Goal: Answer question/provide support

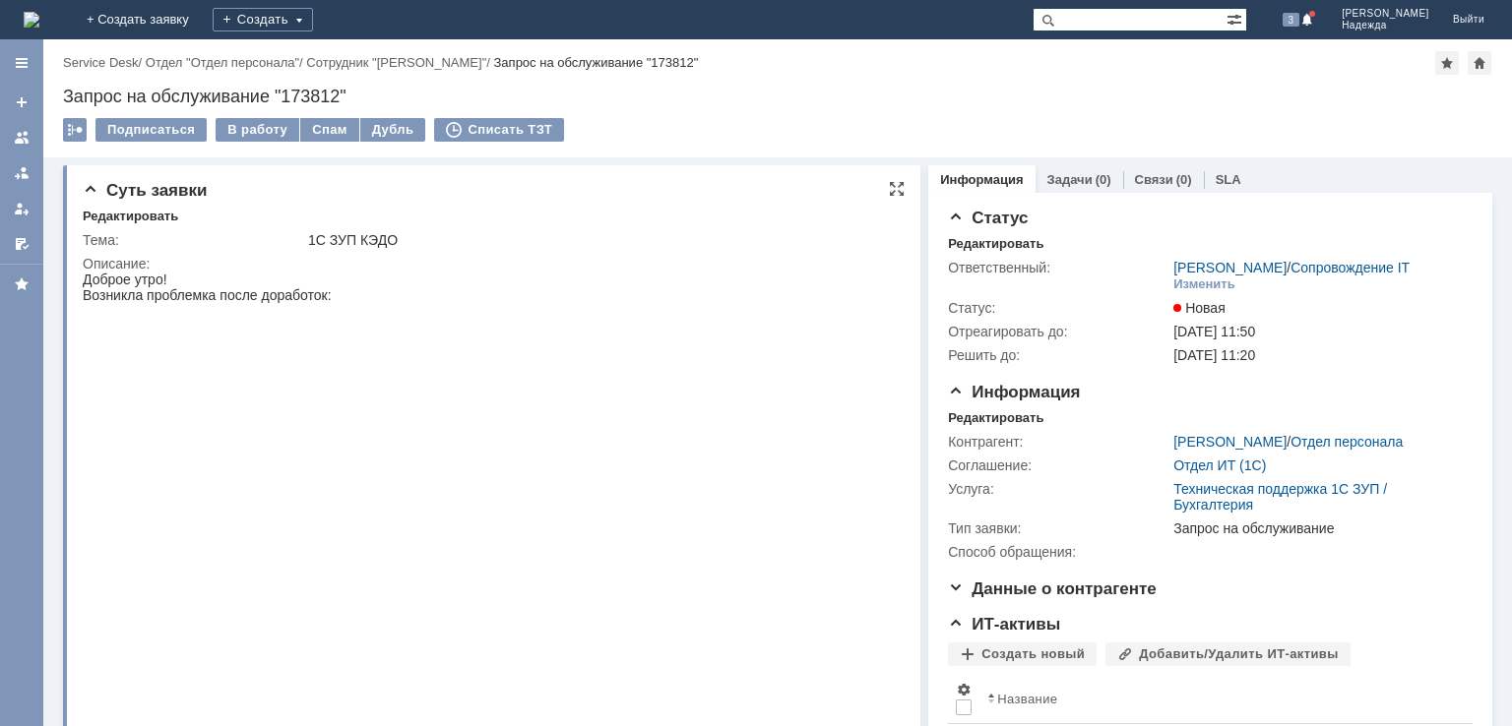
click at [378, 504] on img at bounding box center [428, 496] width 691 height 386
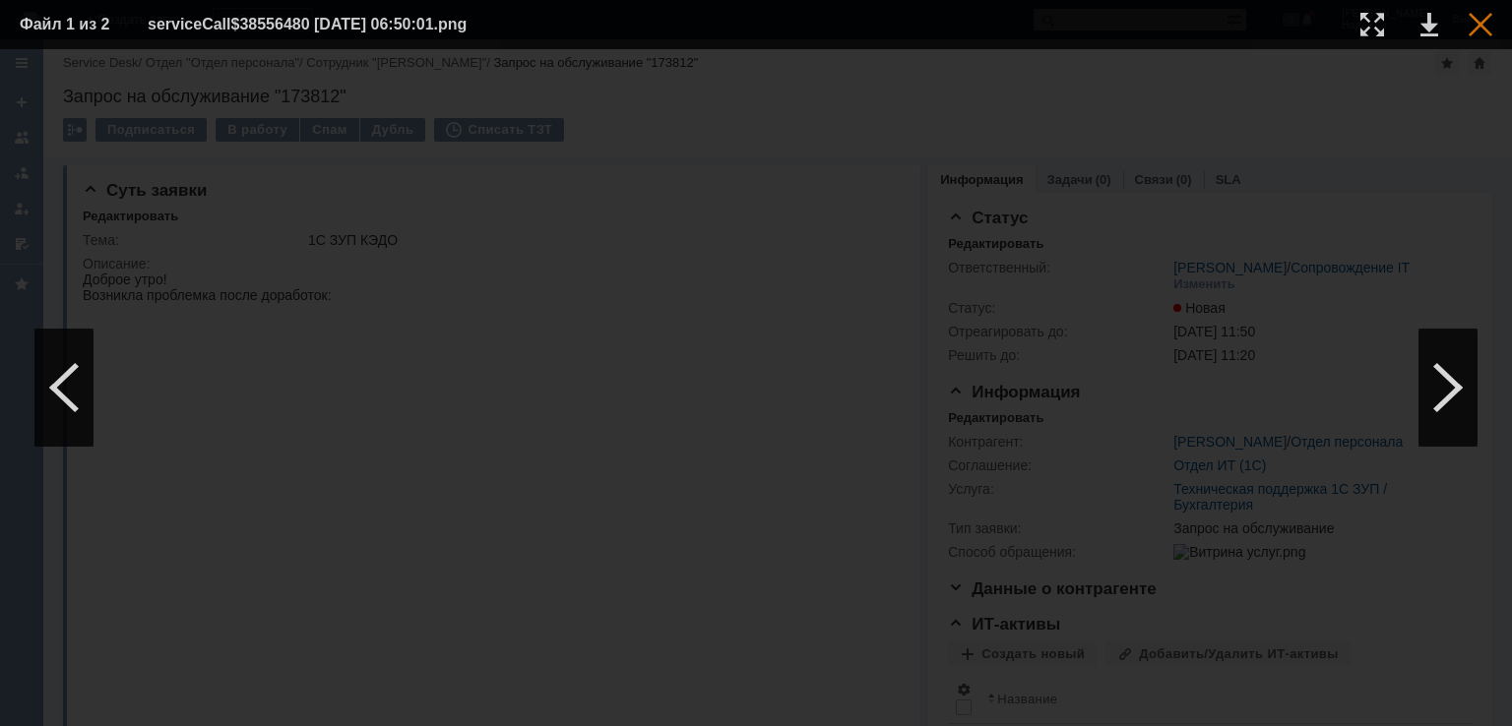
click at [1485, 25] on div at bounding box center [1480, 25] width 24 height 24
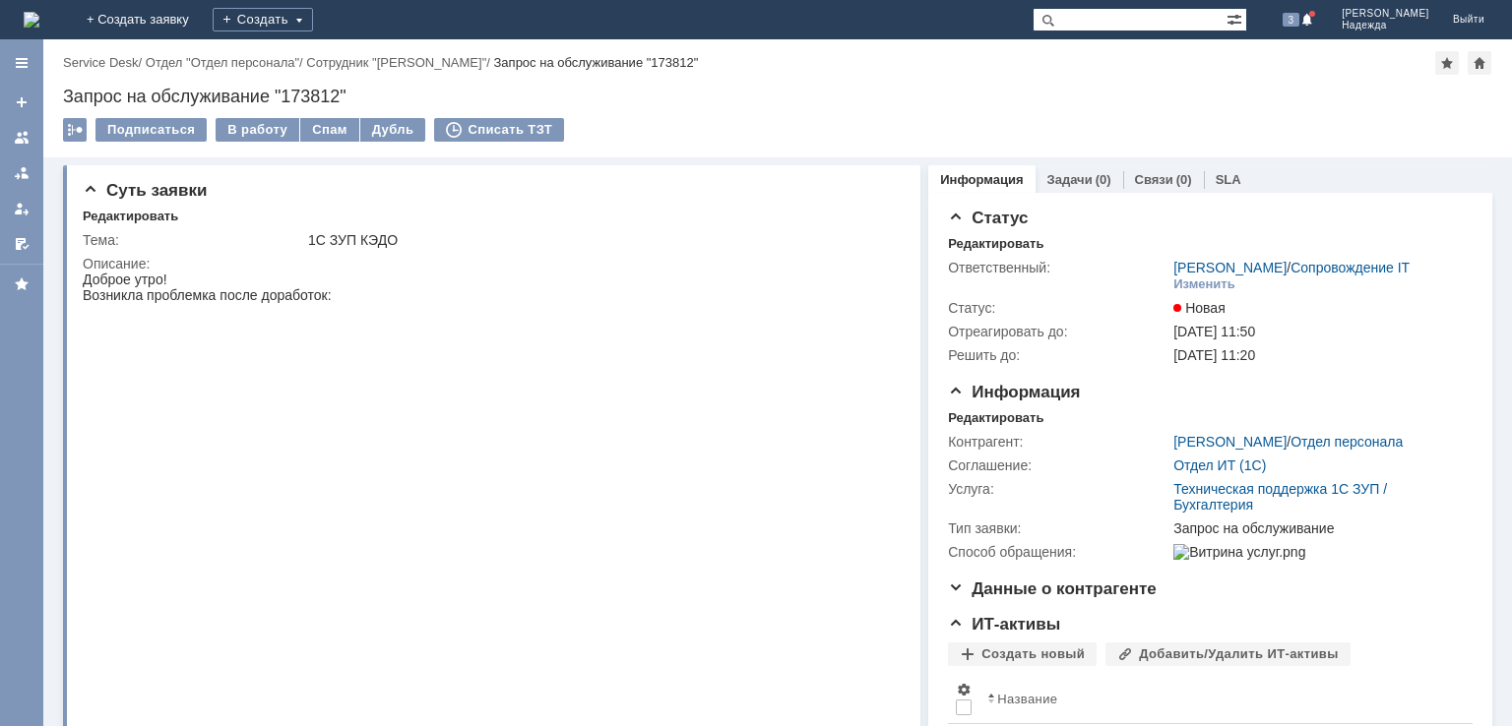
click at [312, 97] on div "Запрос на обслуживание "173812"" at bounding box center [777, 97] width 1429 height 20
copy div "173812"
drag, startPoint x: 309, startPoint y: 241, endPoint x: 438, endPoint y: 224, distance: 130.0
click at [458, 229] on td "1С ЗУП КЭДО" at bounding box center [600, 240] width 592 height 24
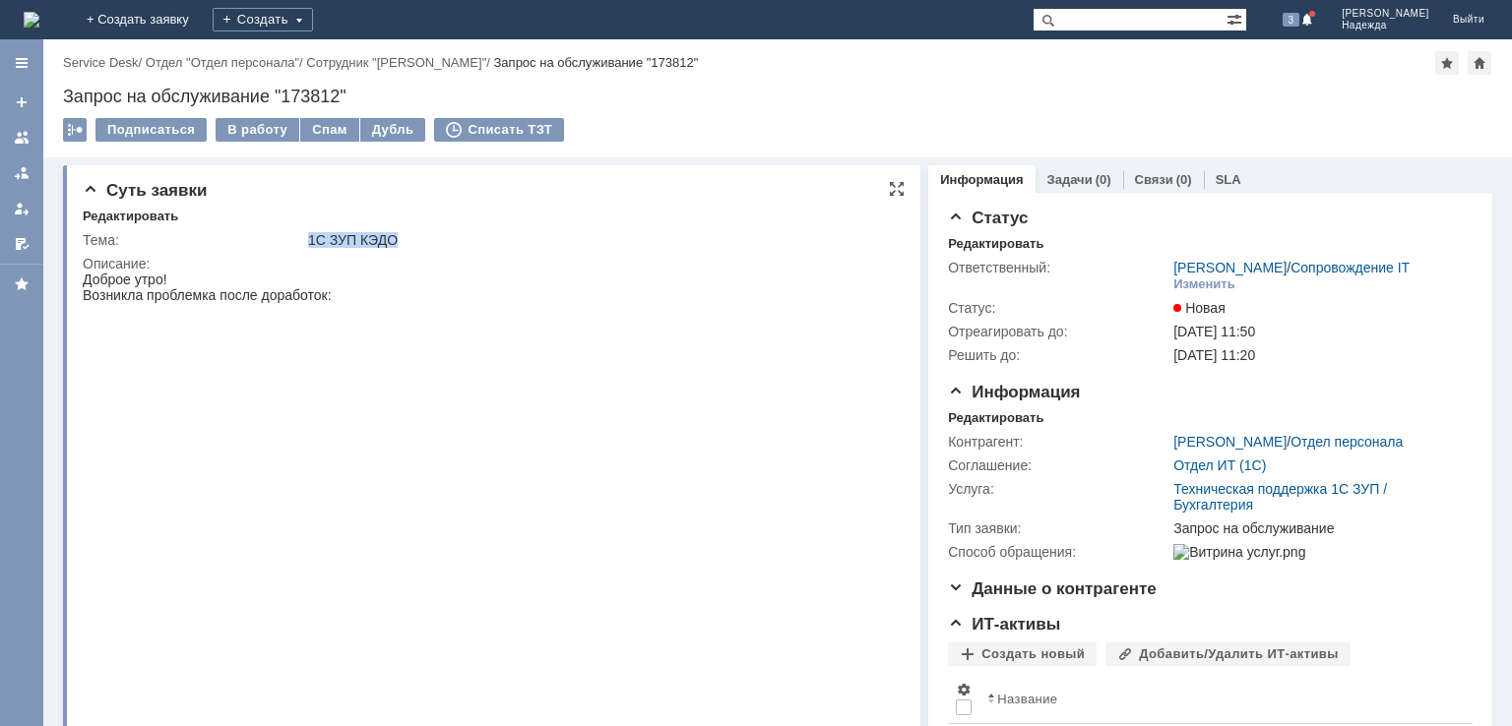
copy div "1С ЗУП КЭДО"
drag, startPoint x: 88, startPoint y: 297, endPoint x: 350, endPoint y: 293, distance: 262.8
click at [350, 293] on div "Доброе утро! Возникла проблемка после доработок:" at bounding box center [428, 482] width 691 height 420
click at [144, 285] on div "Доброе утро! Возникла проблемка после доработок:" at bounding box center [428, 482] width 691 height 420
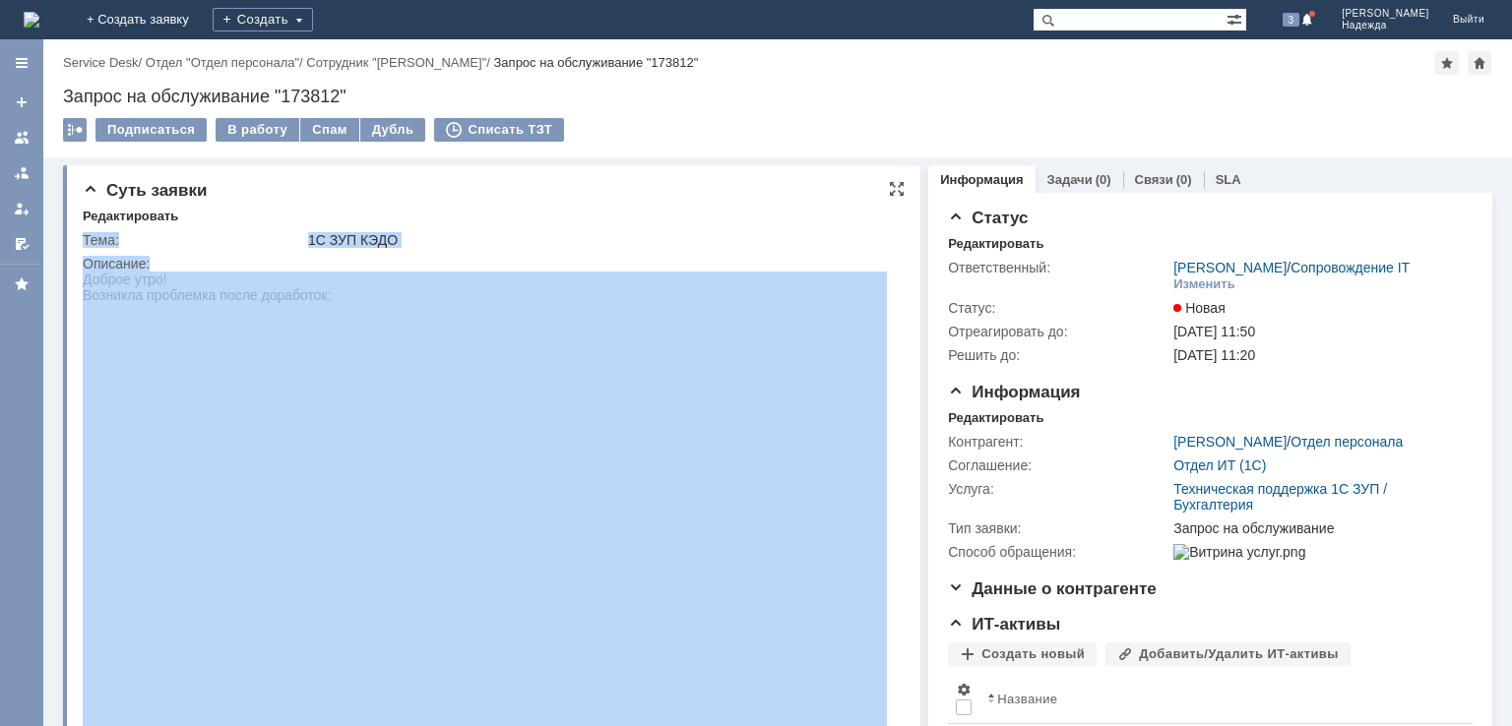
drag, startPoint x: 162, startPoint y: 570, endPoint x: 331, endPoint y: 288, distance: 327.9
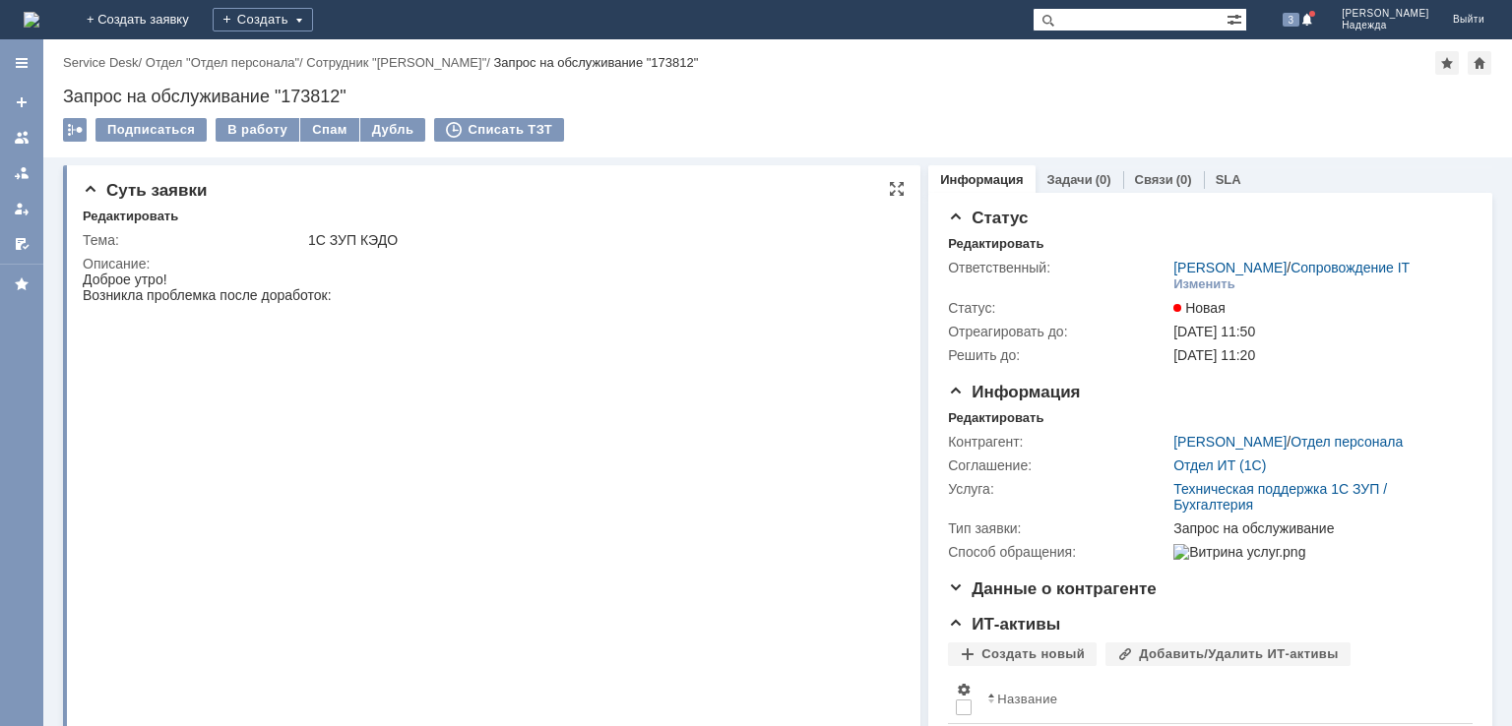
click at [389, 399] on img at bounding box center [428, 496] width 691 height 386
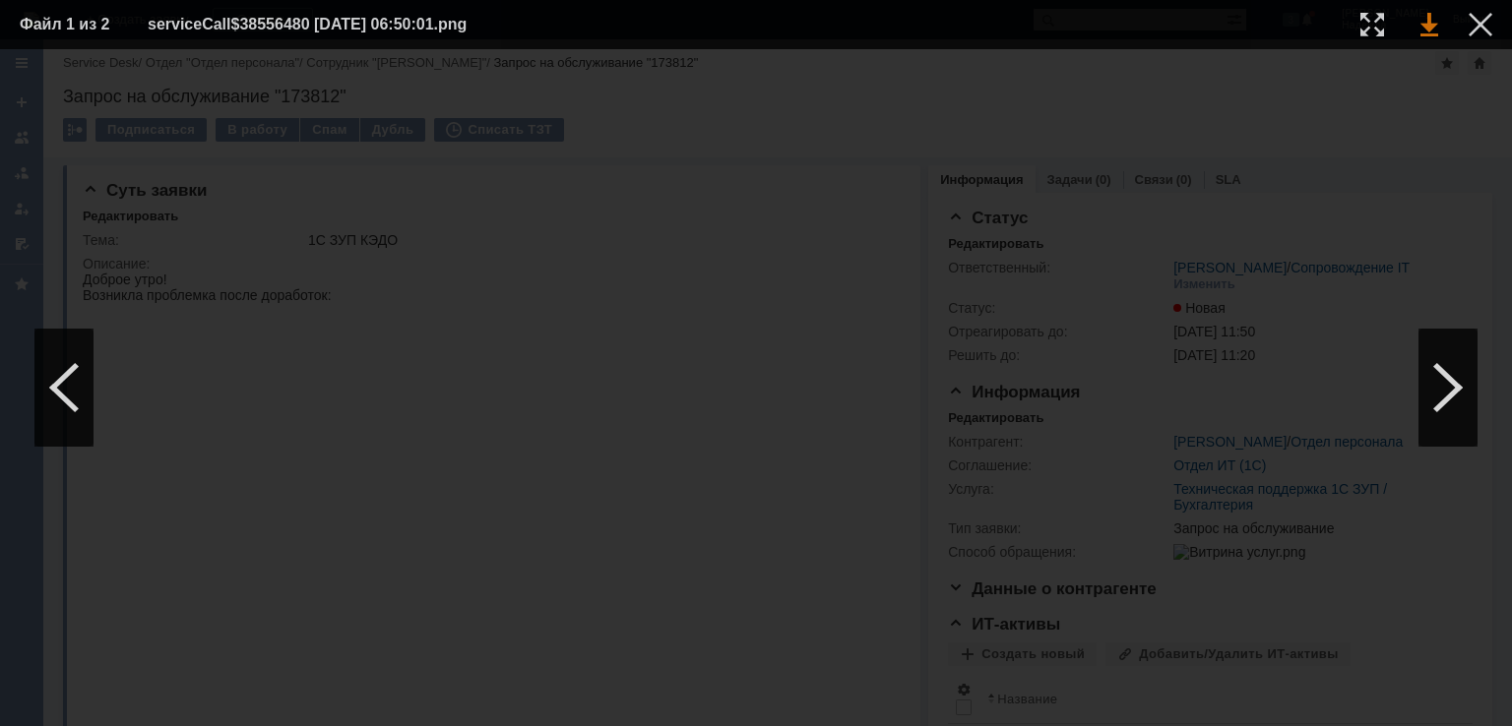
click at [1434, 26] on link at bounding box center [1429, 25] width 18 height 24
click at [1441, 385] on div at bounding box center [1447, 388] width 59 height 118
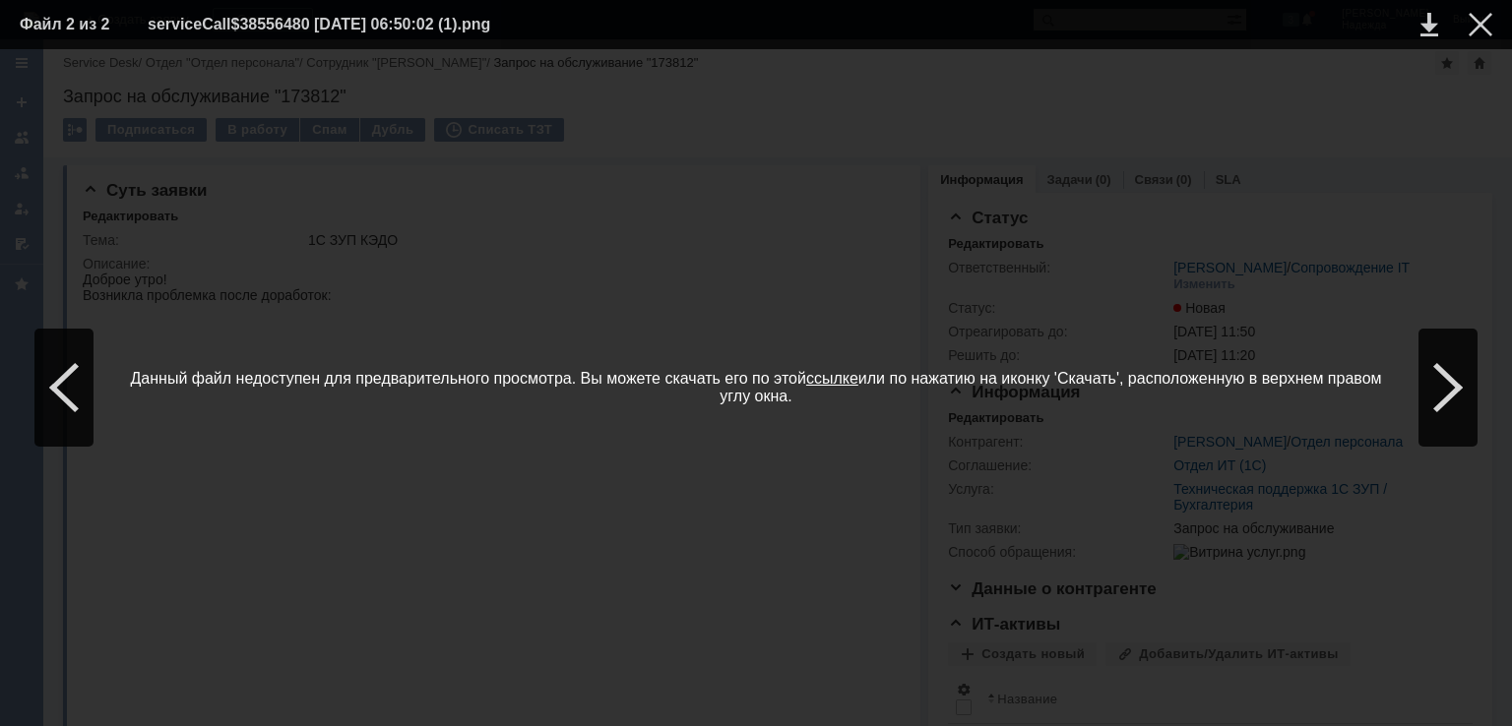
click at [807, 101] on span "Данный файл недоступен для предварительного просмотра. Вы можете скачать его по…" at bounding box center [756, 388] width 1472 height 638
click at [1476, 26] on div at bounding box center [1480, 25] width 24 height 24
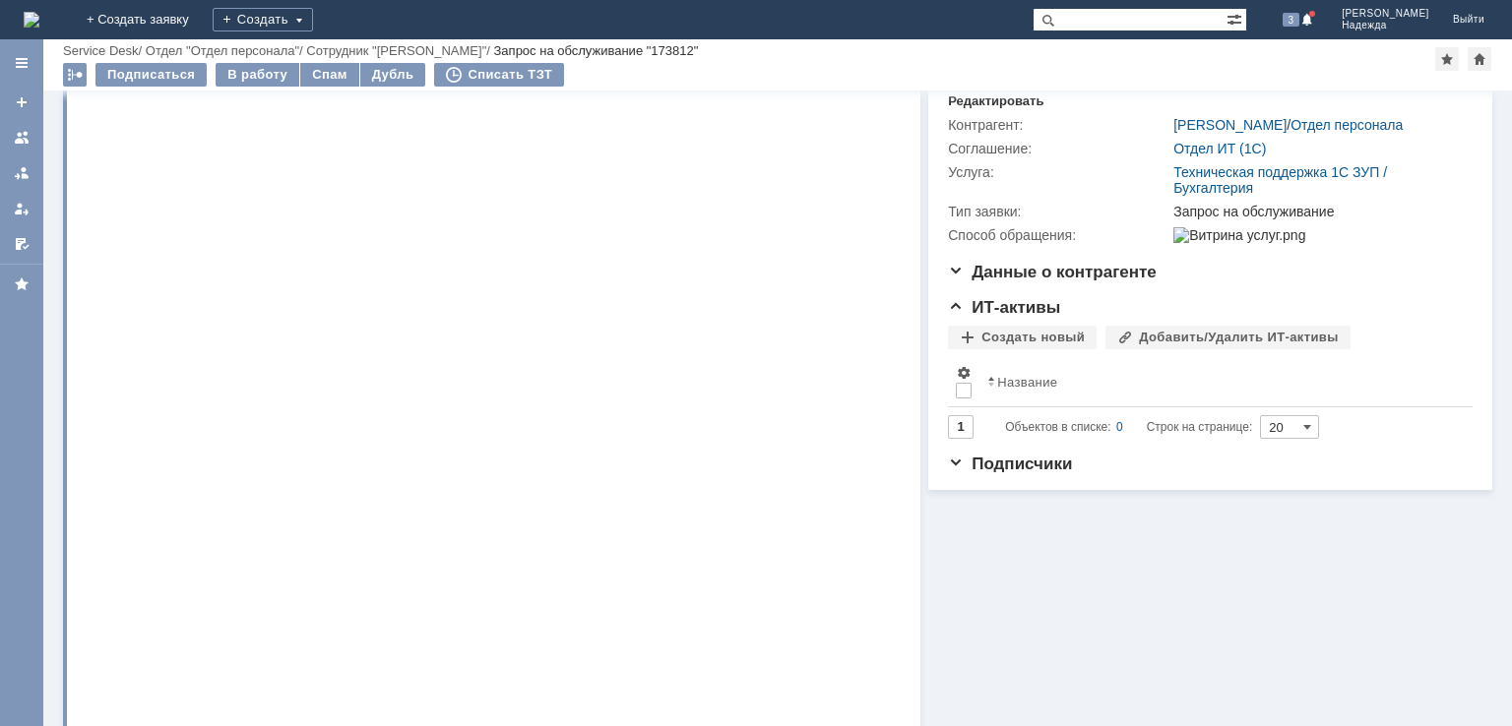
scroll to position [492, 0]
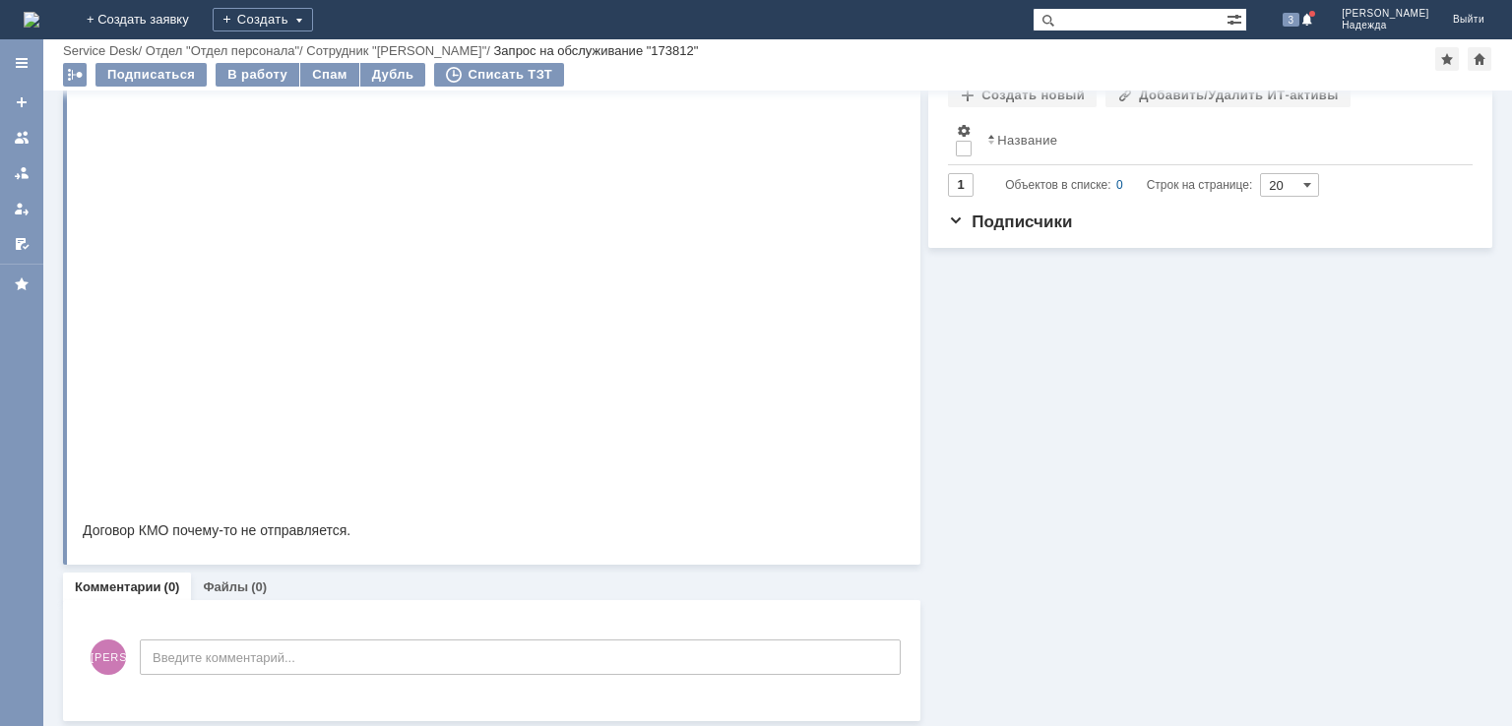
click at [492, 370] on img at bounding box center [428, 326] width 691 height 387
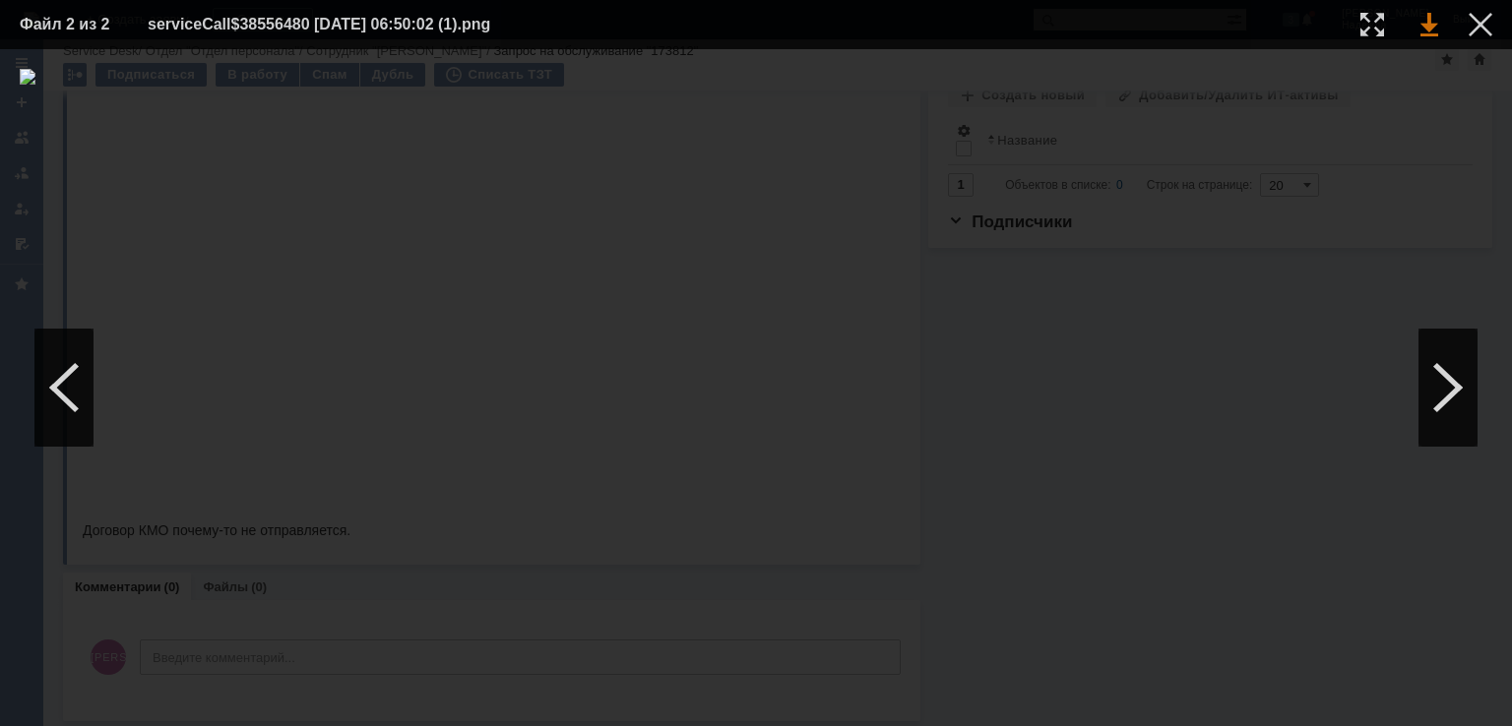
click at [1430, 31] on link at bounding box center [1429, 25] width 18 height 24
click at [1453, 140] on div at bounding box center [756, 388] width 1472 height 638
click at [1480, 28] on div at bounding box center [1480, 25] width 24 height 24
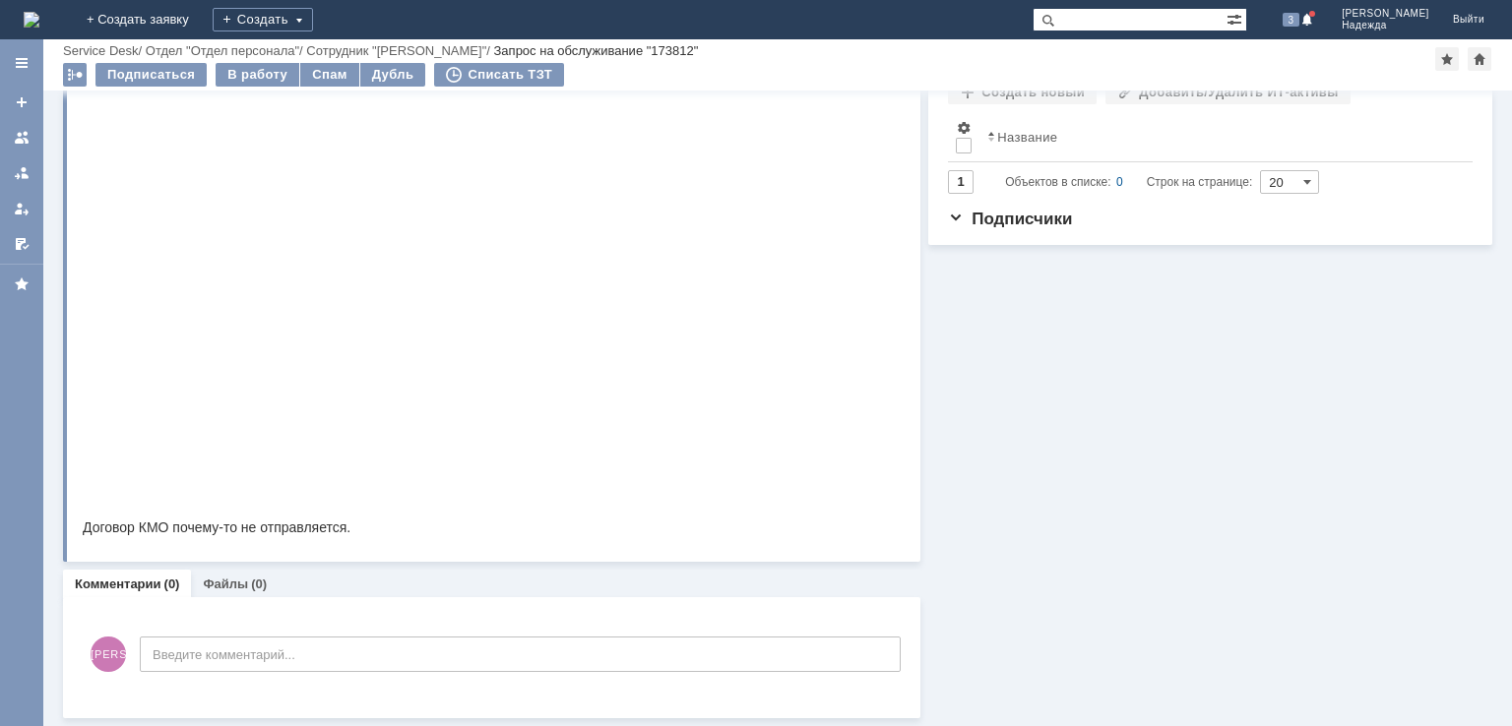
scroll to position [0, 0]
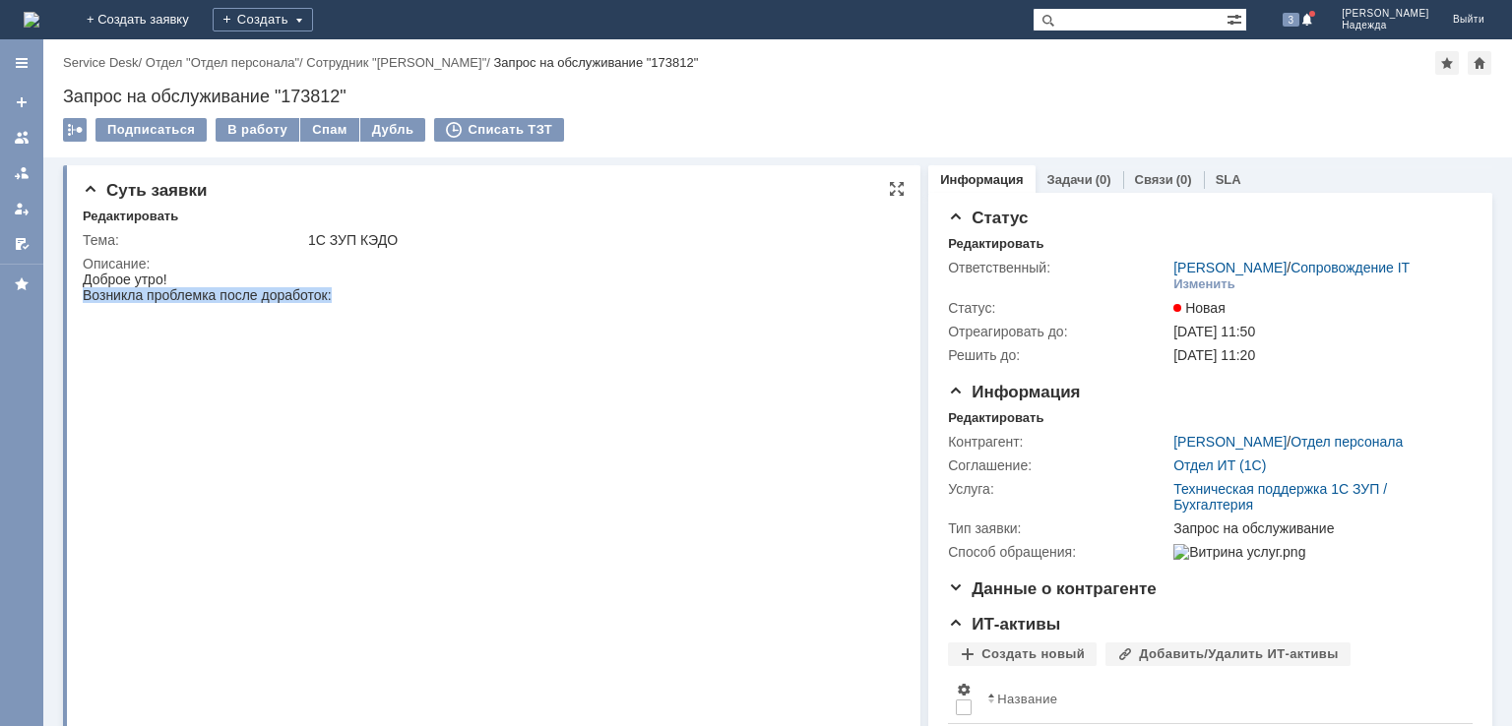
drag, startPoint x: 349, startPoint y: 294, endPoint x: 83, endPoint y: 293, distance: 266.7
click at [83, 293] on div "Доброе утро! Возникла проблемка после доработок:" at bounding box center [428, 482] width 691 height 420
copy div "Возникла проблемка после доработок:"
drag, startPoint x: 1147, startPoint y: 438, endPoint x: 1284, endPoint y: 441, distance: 136.8
click at [1284, 441] on tr "Контрагент: [PERSON_NAME] / Отдел персонала" at bounding box center [1207, 442] width 519 height 24
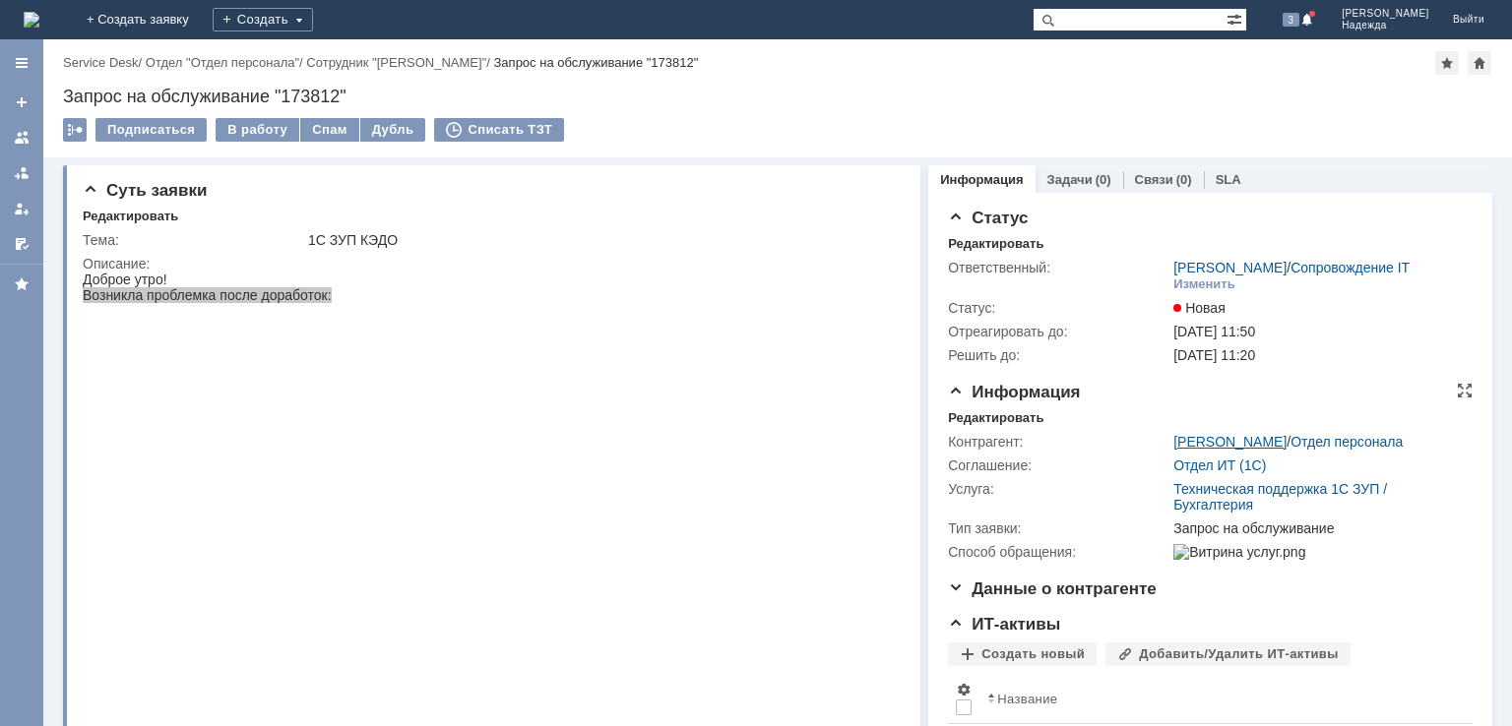
copy tr "[PERSON_NAME]"
click at [414, 448] on img at bounding box center [428, 496] width 691 height 386
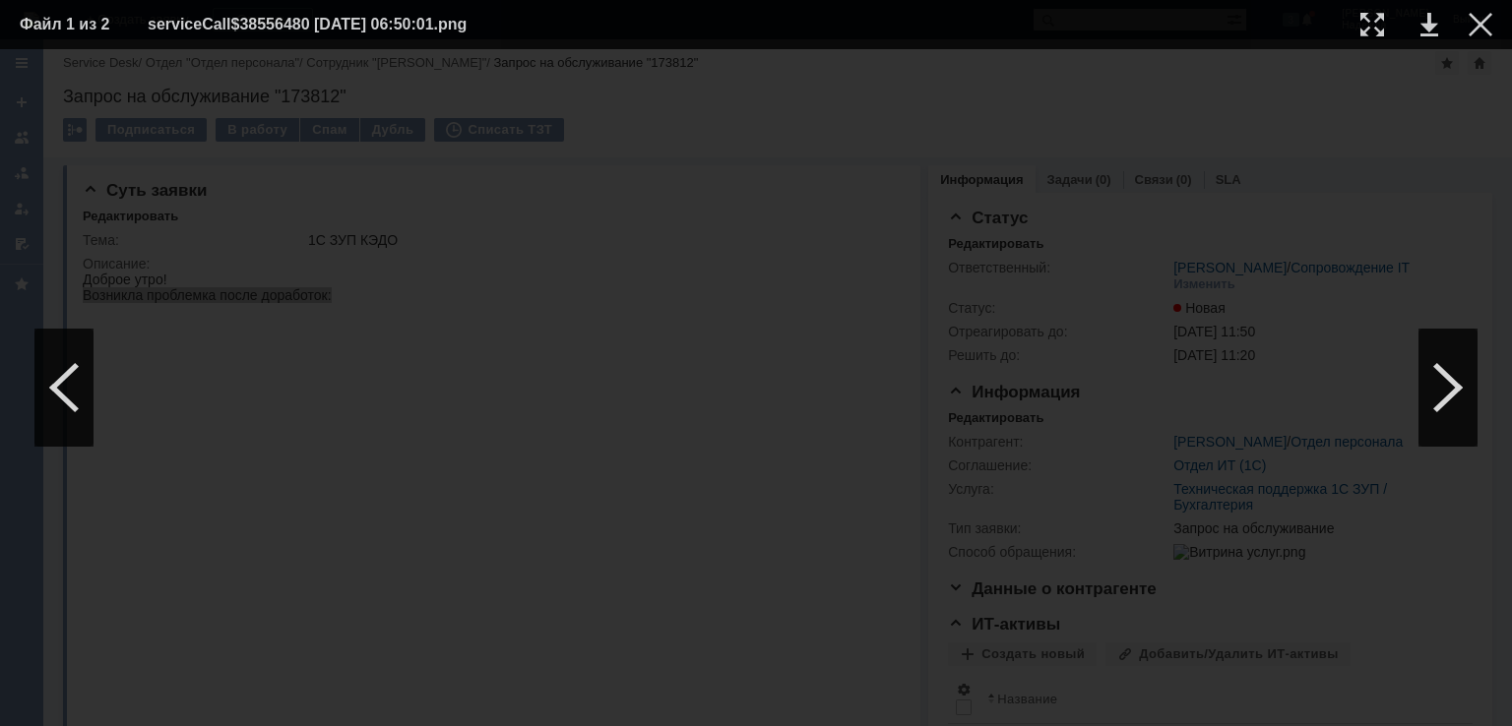
click at [1385, 648] on div at bounding box center [756, 388] width 1472 height 638
click at [1425, 355] on div at bounding box center [1447, 388] width 59 height 118
click at [1479, 17] on div at bounding box center [1480, 25] width 24 height 24
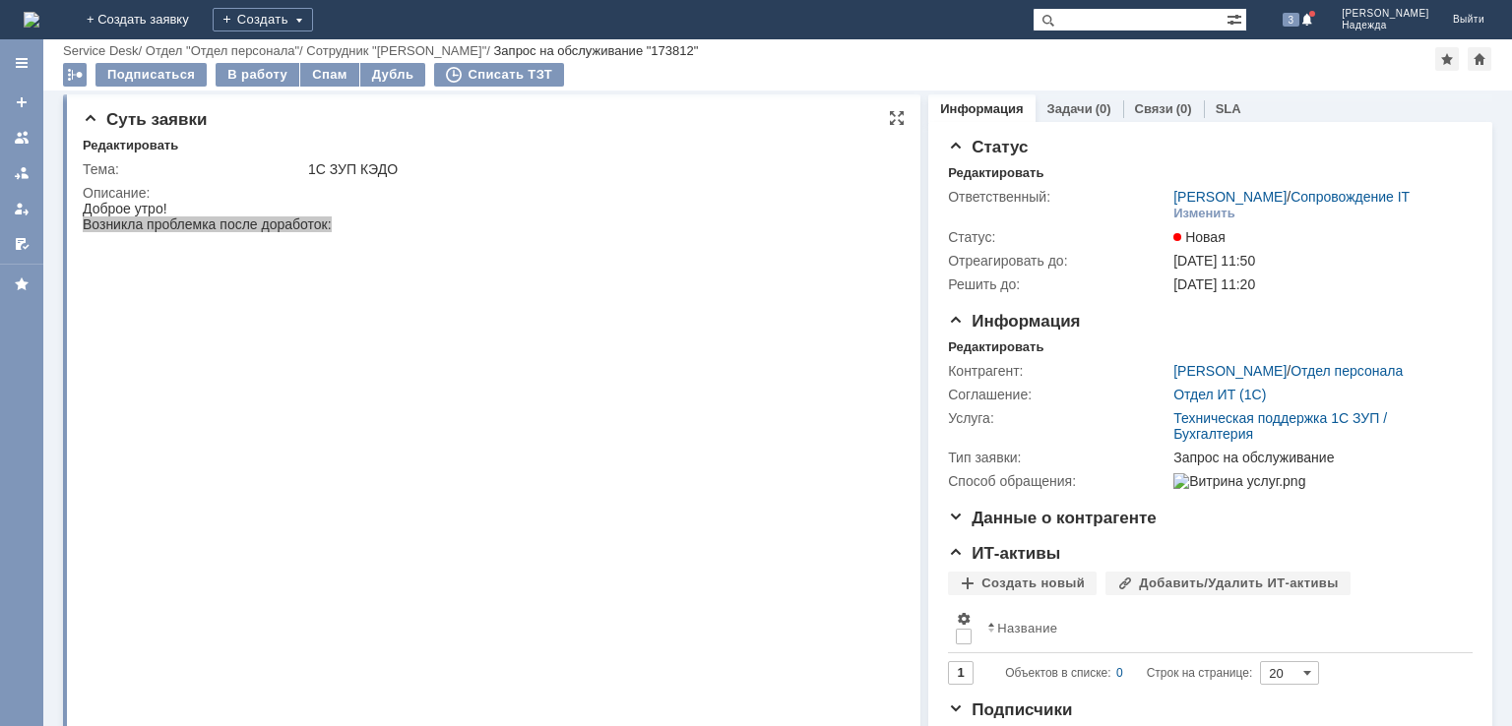
scroll to position [496, 0]
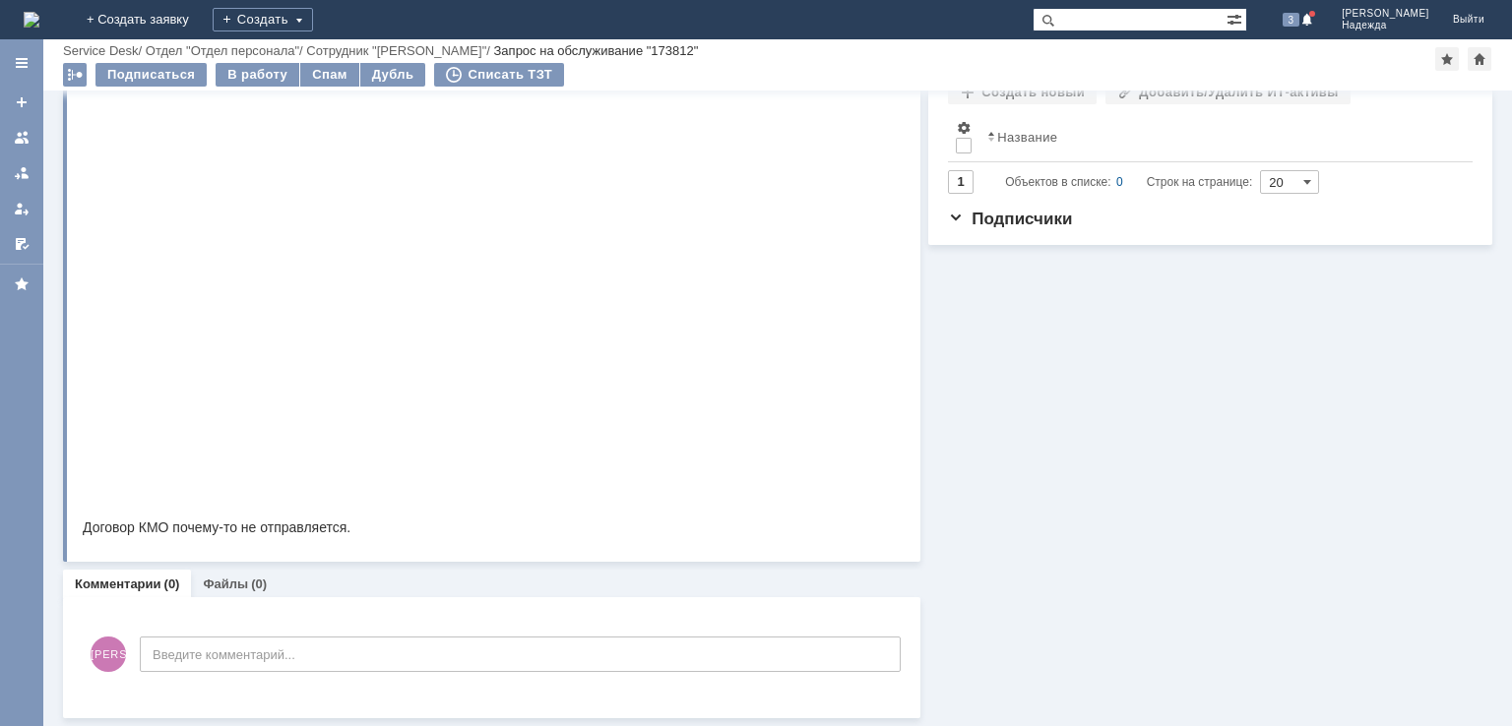
click at [293, 530] on div "Договор КМО почему-то не отправляется." at bounding box center [428, 528] width 691 height 16
copy div "Договор КМО почему-то не отправляется."
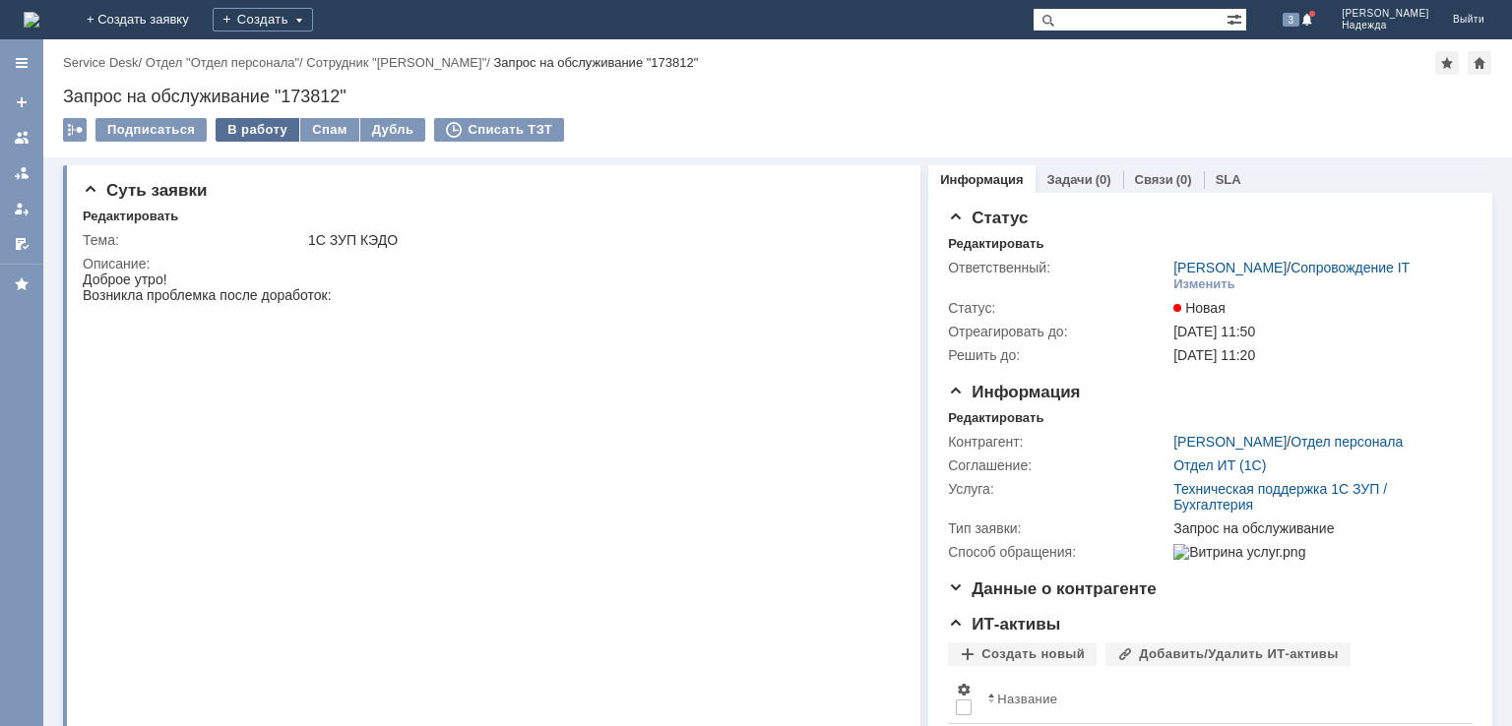
click at [240, 132] on div "В работу" at bounding box center [258, 130] width 84 height 24
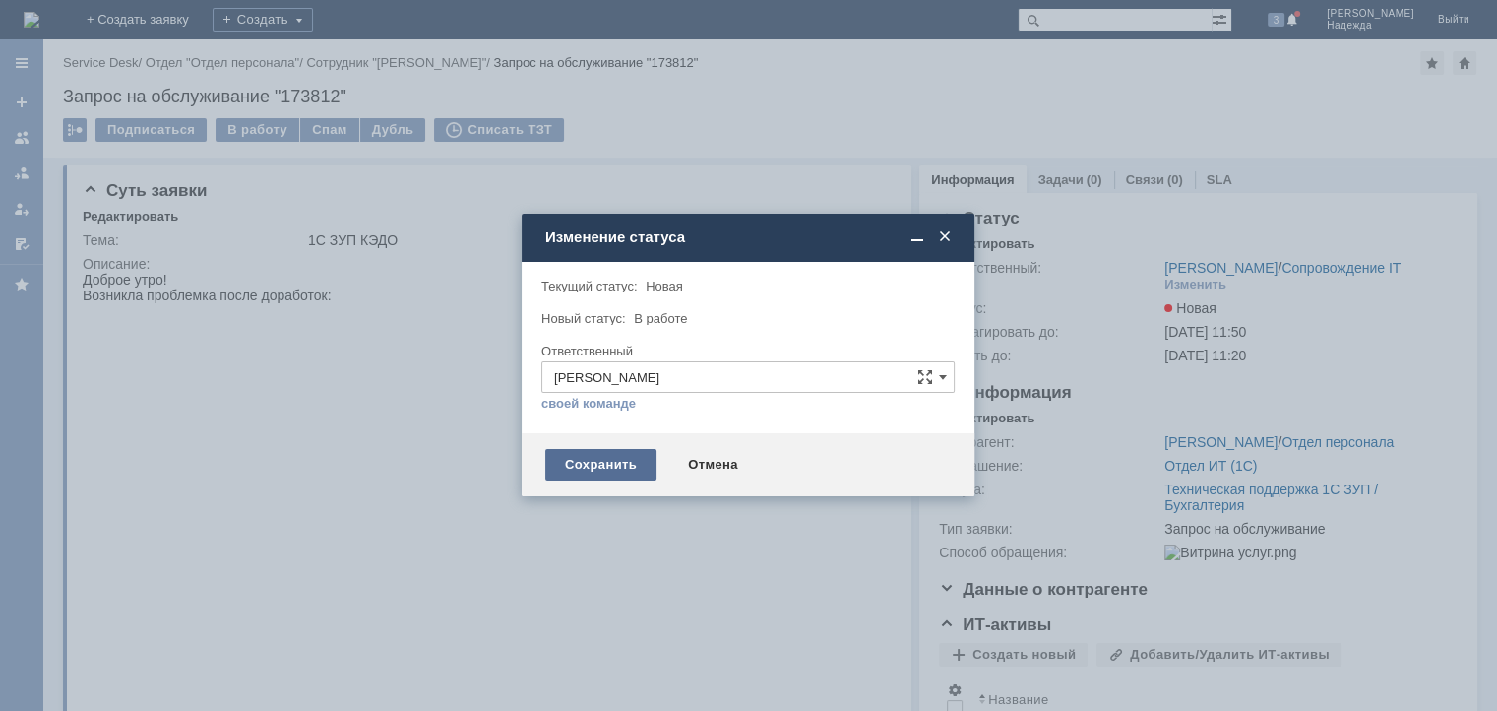
click at [583, 465] on div "Сохранить" at bounding box center [600, 464] width 111 height 31
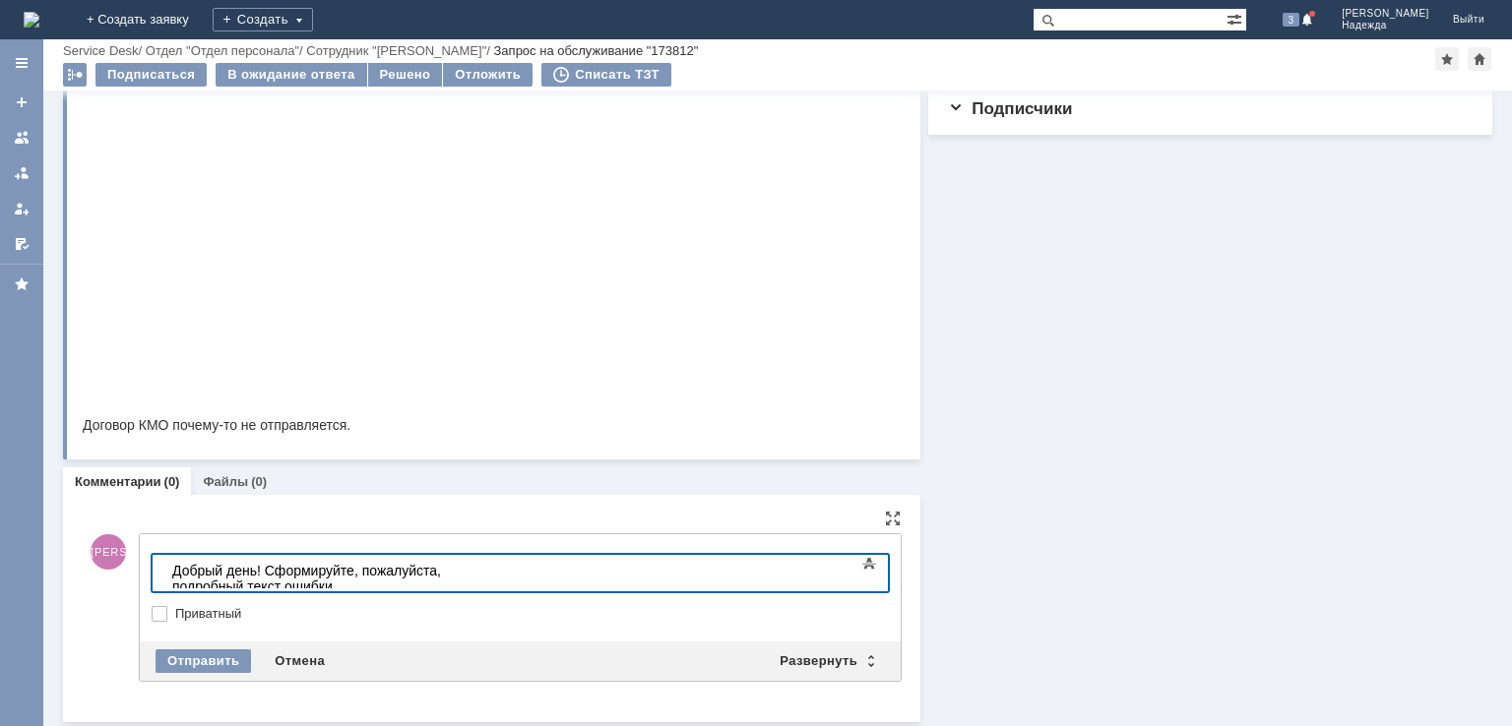
scroll to position [583, 0]
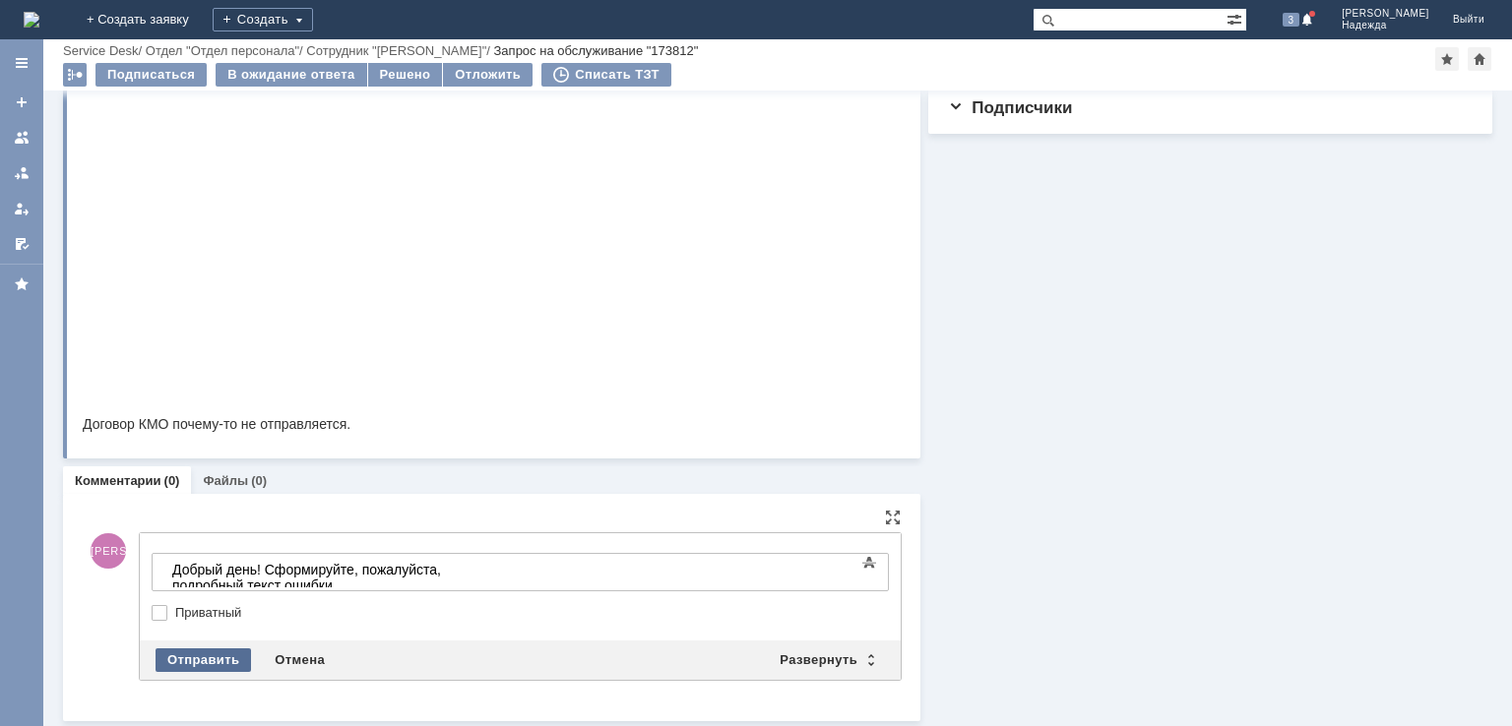
click at [221, 658] on div "Отправить" at bounding box center [202, 661] width 95 height 24
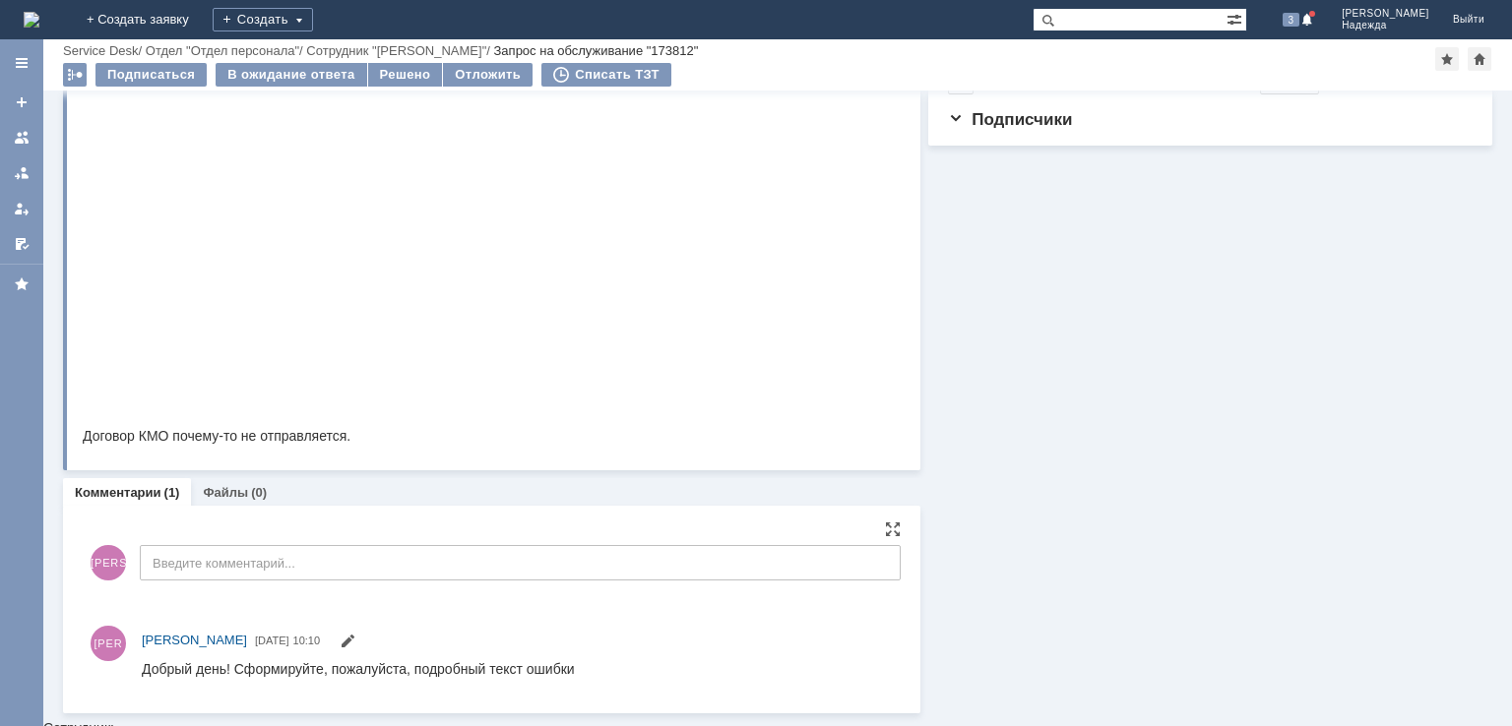
scroll to position [566, 0]
